Goal: Check status

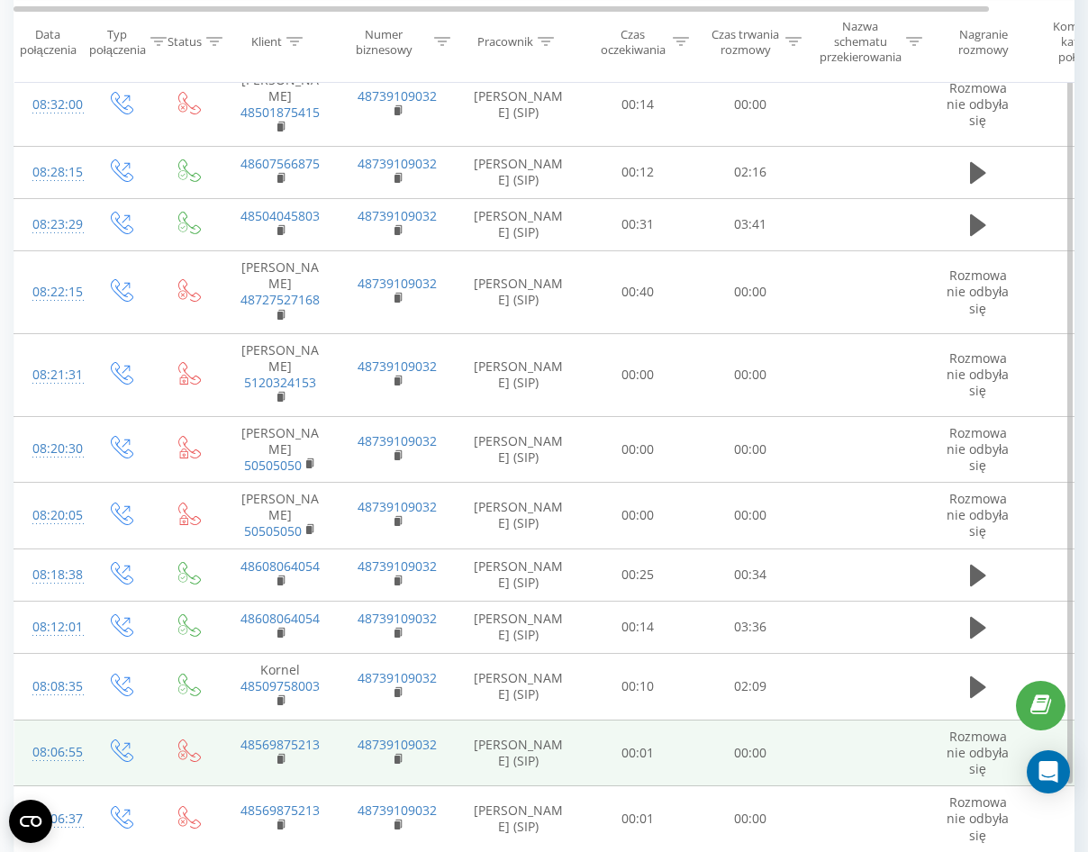
scroll to position [3786, 0]
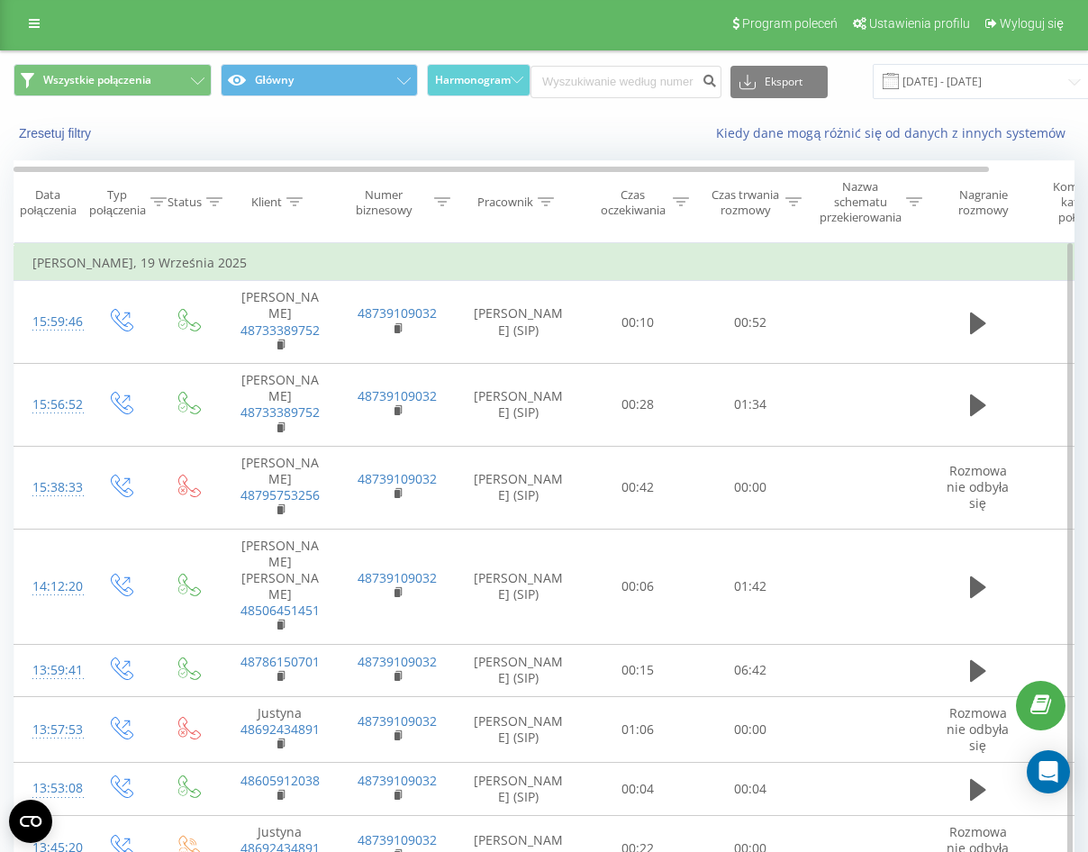
scroll to position [0, 0]
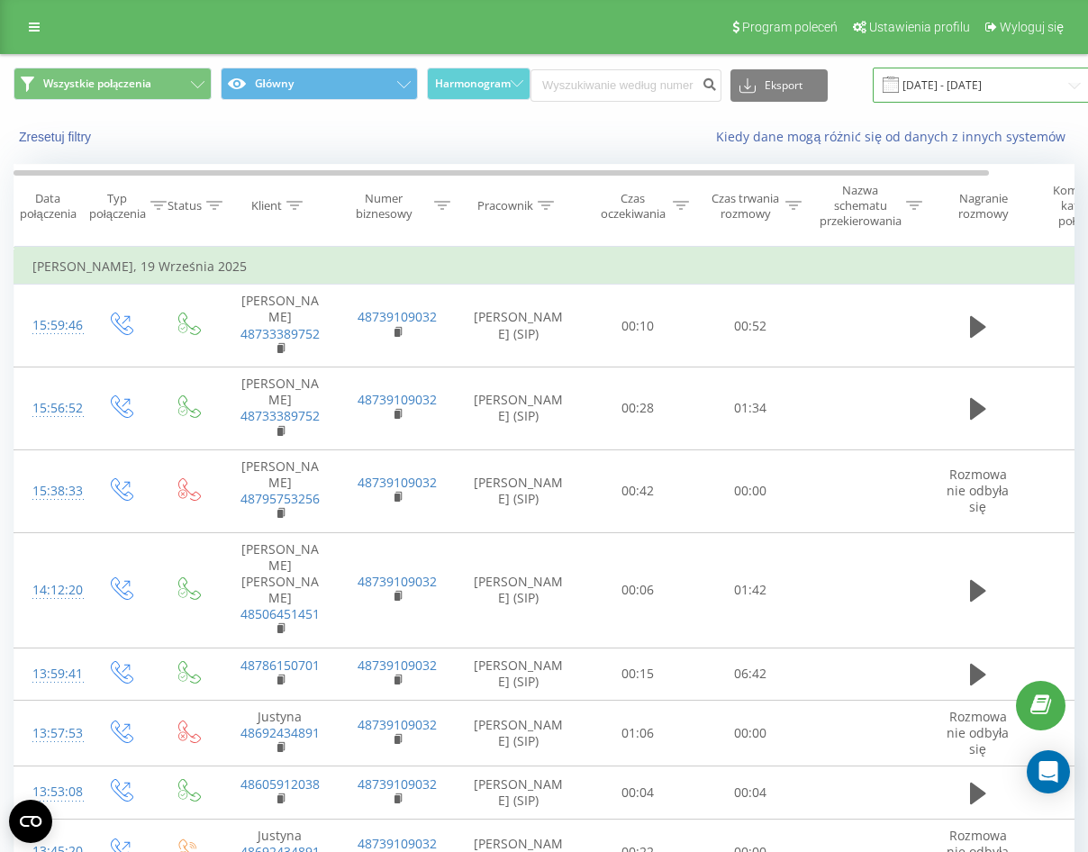
click at [945, 77] on input "[DATE] - [DATE]" at bounding box center [982, 85] width 218 height 35
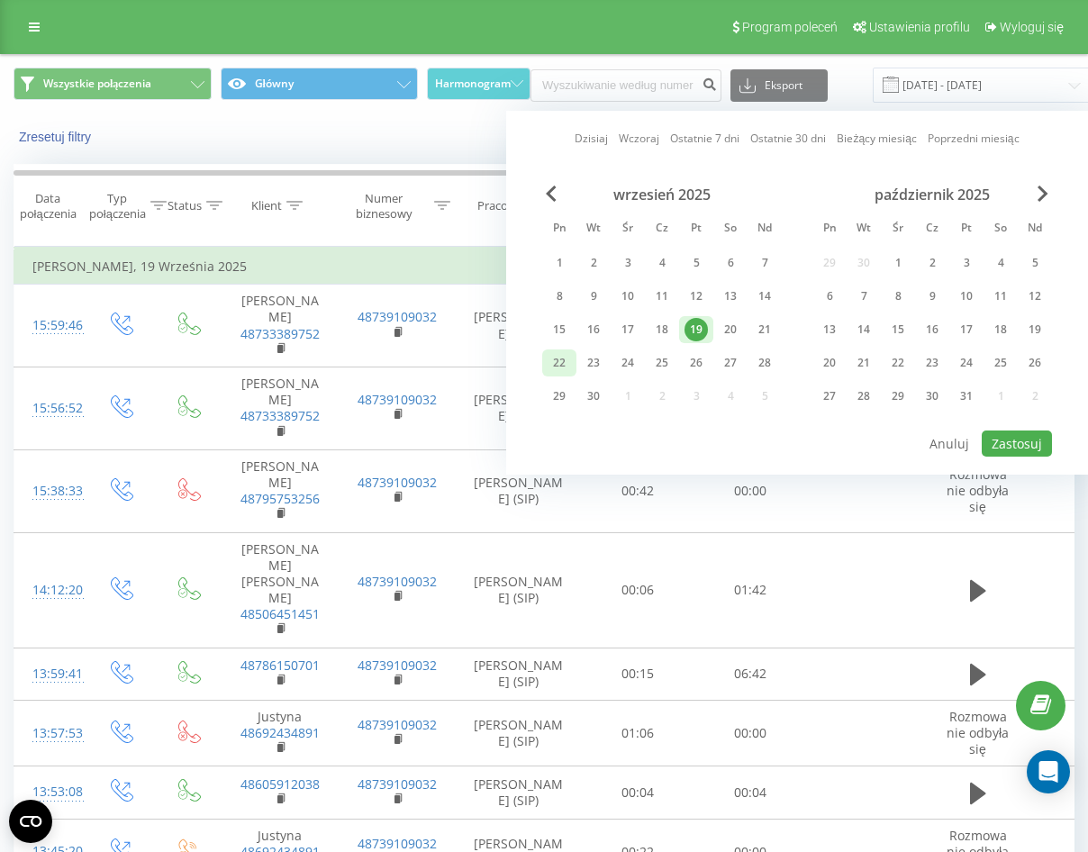
click at [568, 366] on div "22" at bounding box center [558, 362] width 23 height 23
click at [1003, 442] on button "Zastosuj" at bounding box center [1017, 443] width 70 height 26
type input "[DATE] - [DATE]"
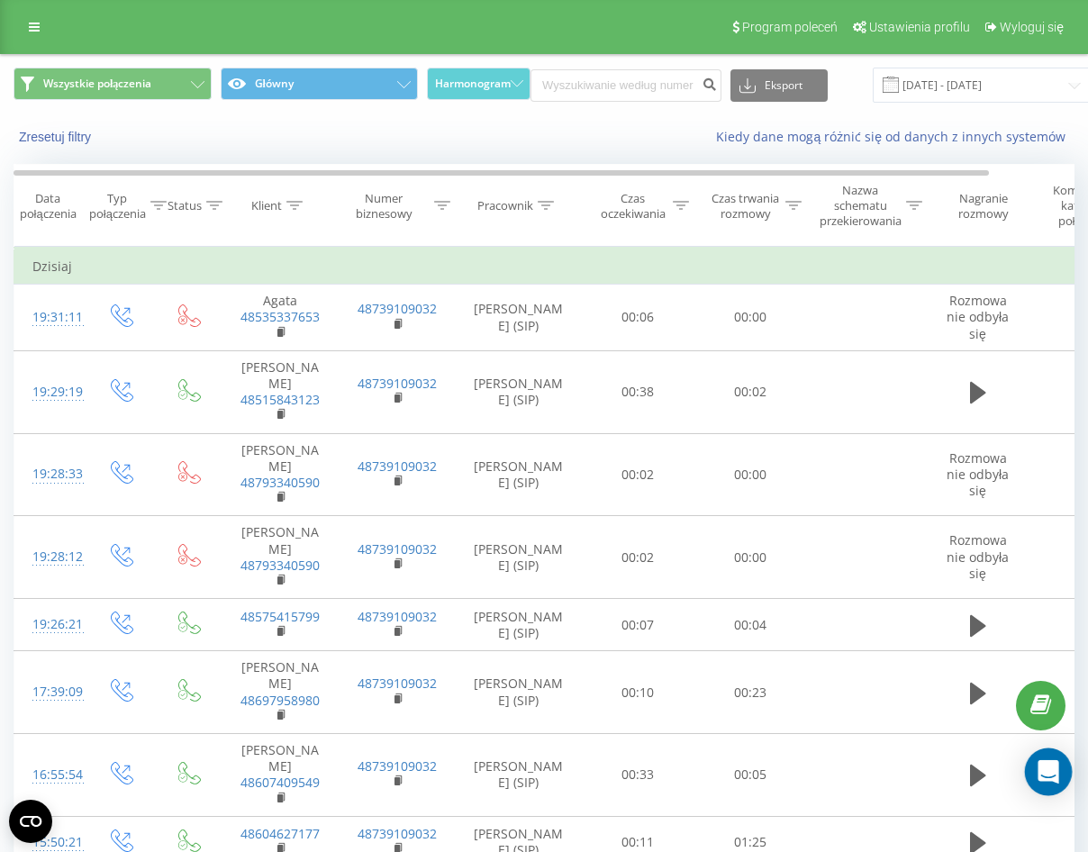
click at [1057, 774] on icon "Open Intercom Messenger" at bounding box center [1047, 771] width 23 height 23
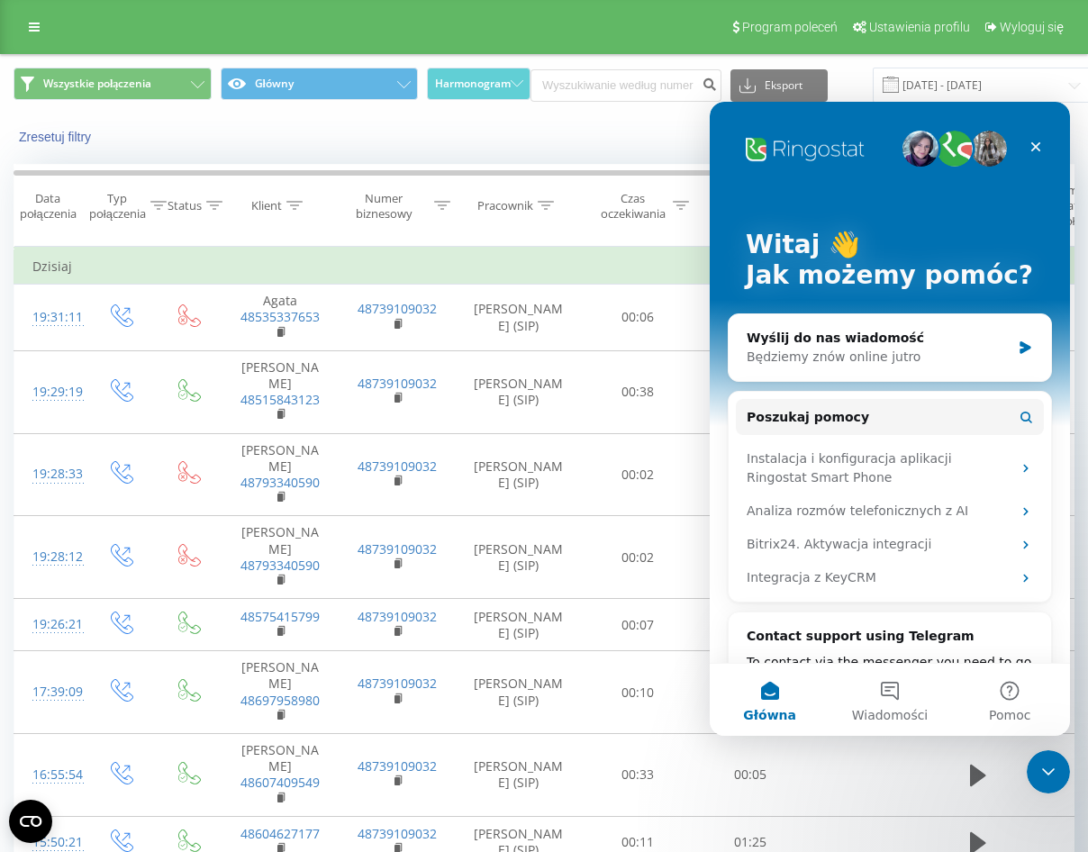
click at [645, 149] on div "Zresetuj filtry Kiedy dane mogą różnić się od danych z innych systemów" at bounding box center [544, 136] width 1086 height 43
click at [1039, 146] on icon "Zamknij" at bounding box center [1035, 147] width 14 height 14
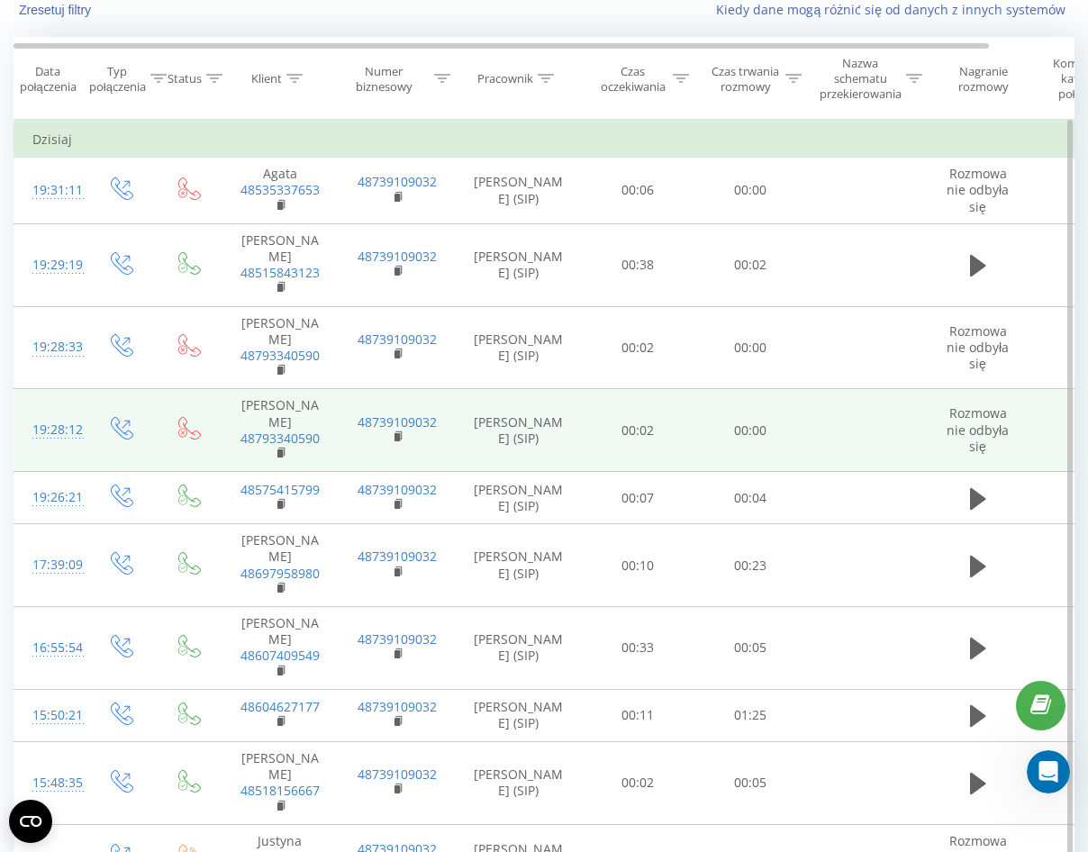
scroll to position [360, 0]
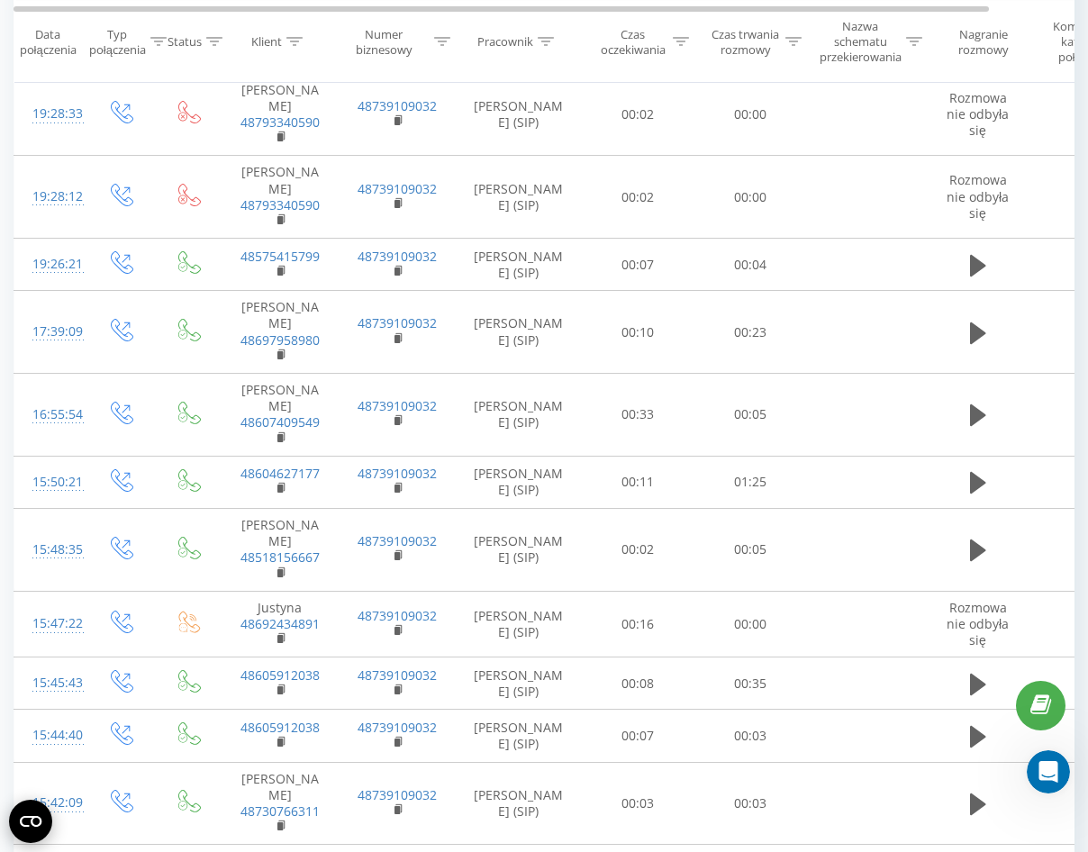
click at [34, 823] on circle "Open CMP widget" at bounding box center [30, 821] width 43 height 43
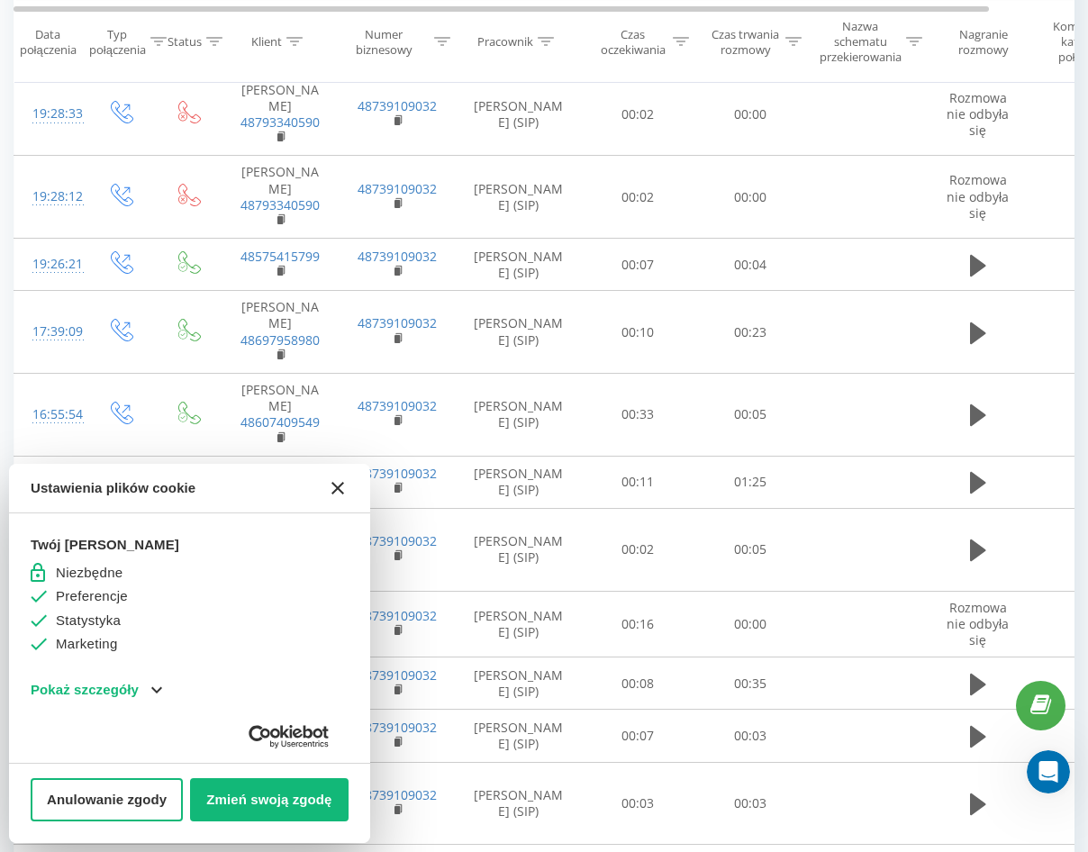
scroll to position [0, 0]
click at [334, 483] on icon "[#WIDGET_ICON_CROSS#]" at bounding box center [337, 488] width 13 height 13
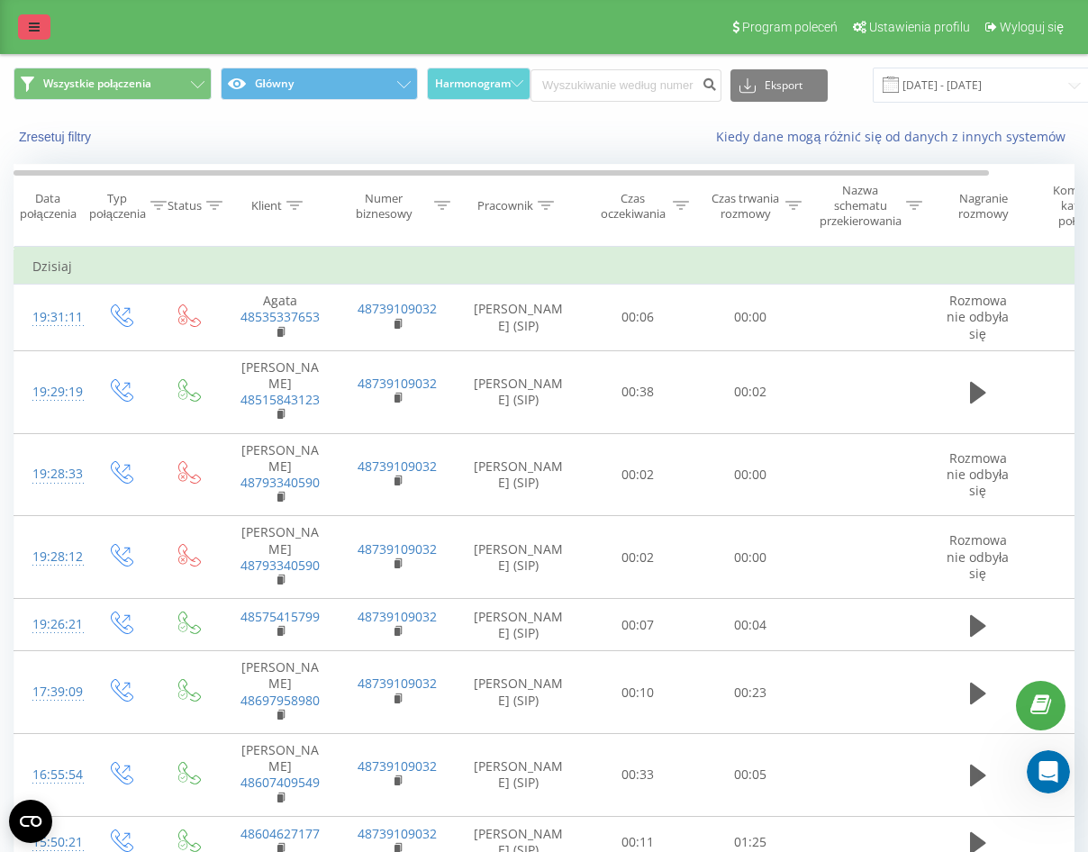
click at [39, 27] on icon at bounding box center [34, 27] width 11 height 13
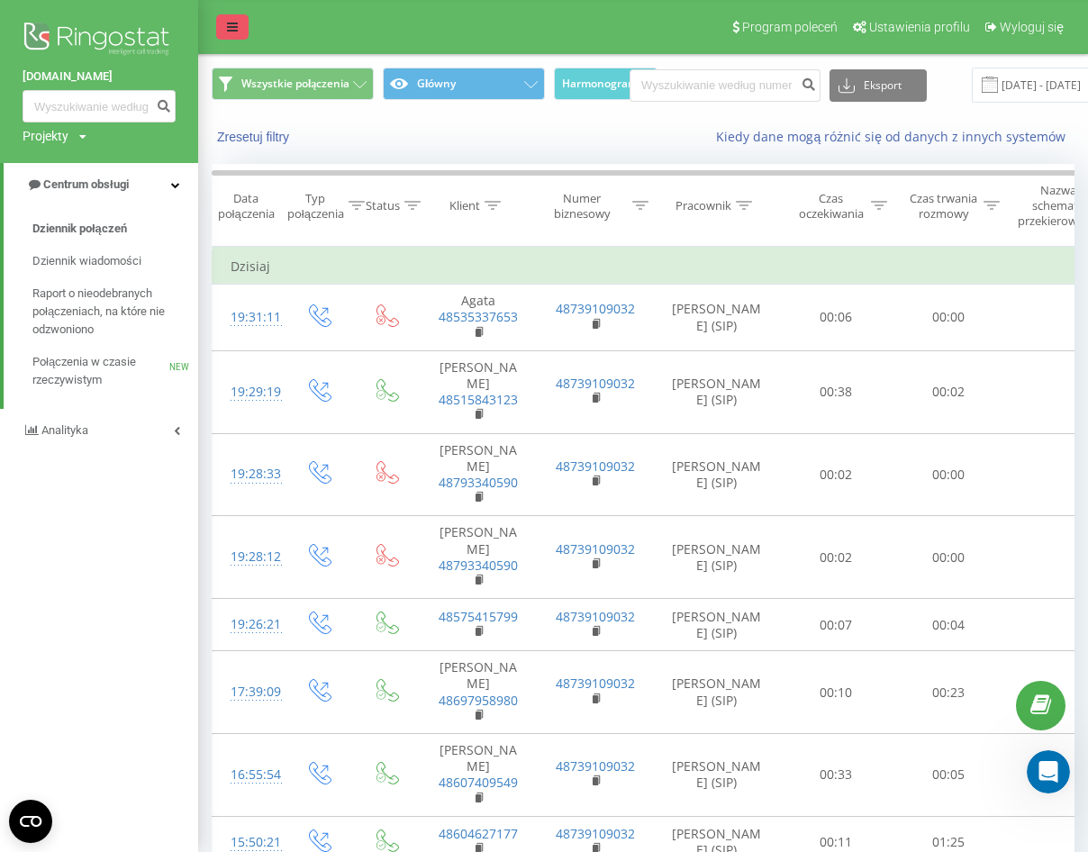
click at [39, 27] on img at bounding box center [99, 40] width 153 height 45
